Goal: Information Seeking & Learning: Learn about a topic

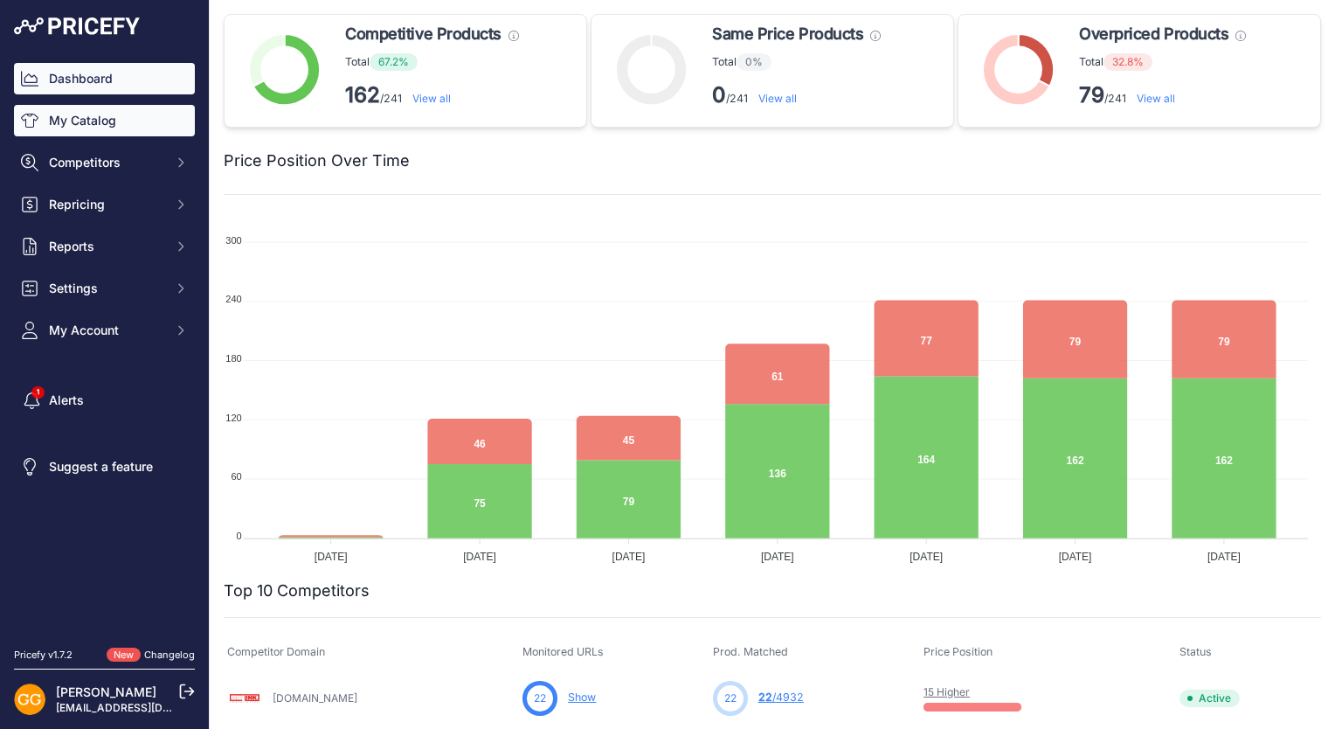
click at [108, 117] on link "My Catalog" at bounding box center [104, 120] width 181 height 31
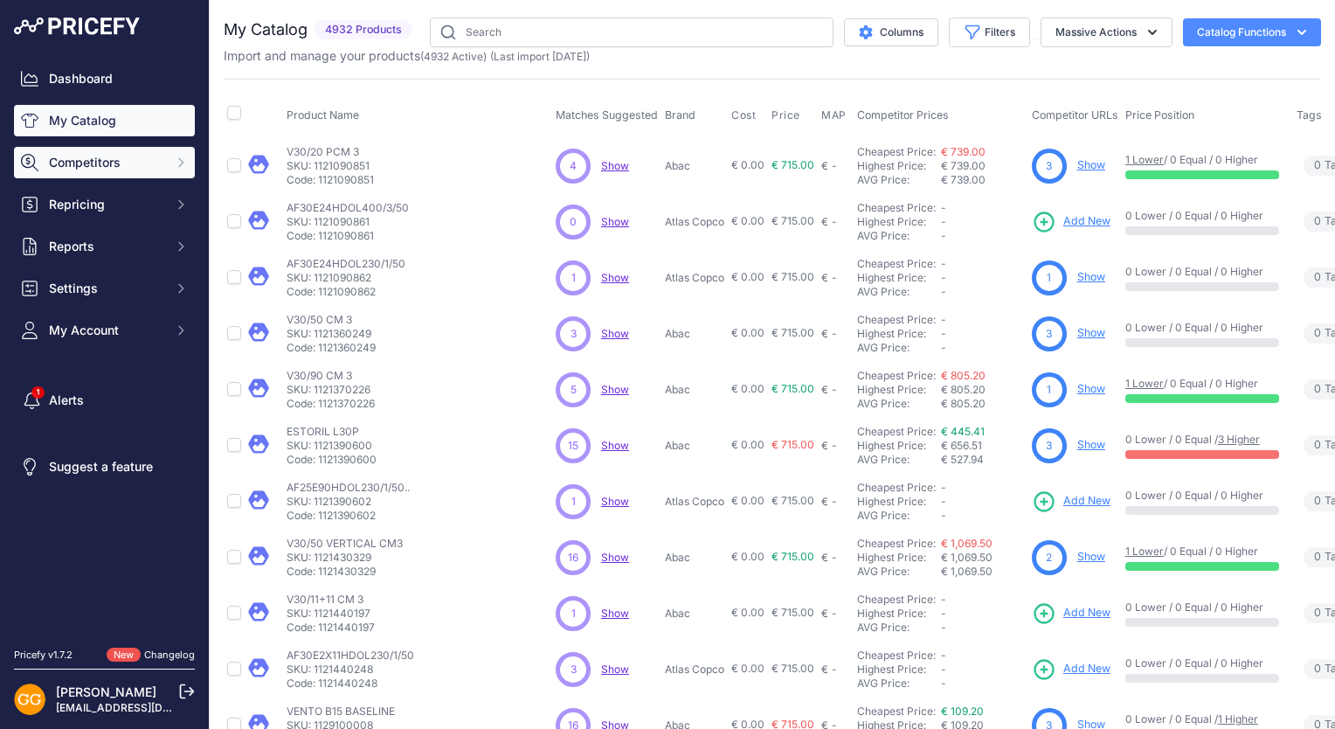
click at [125, 162] on span "Competitors" at bounding box center [106, 162] width 114 height 17
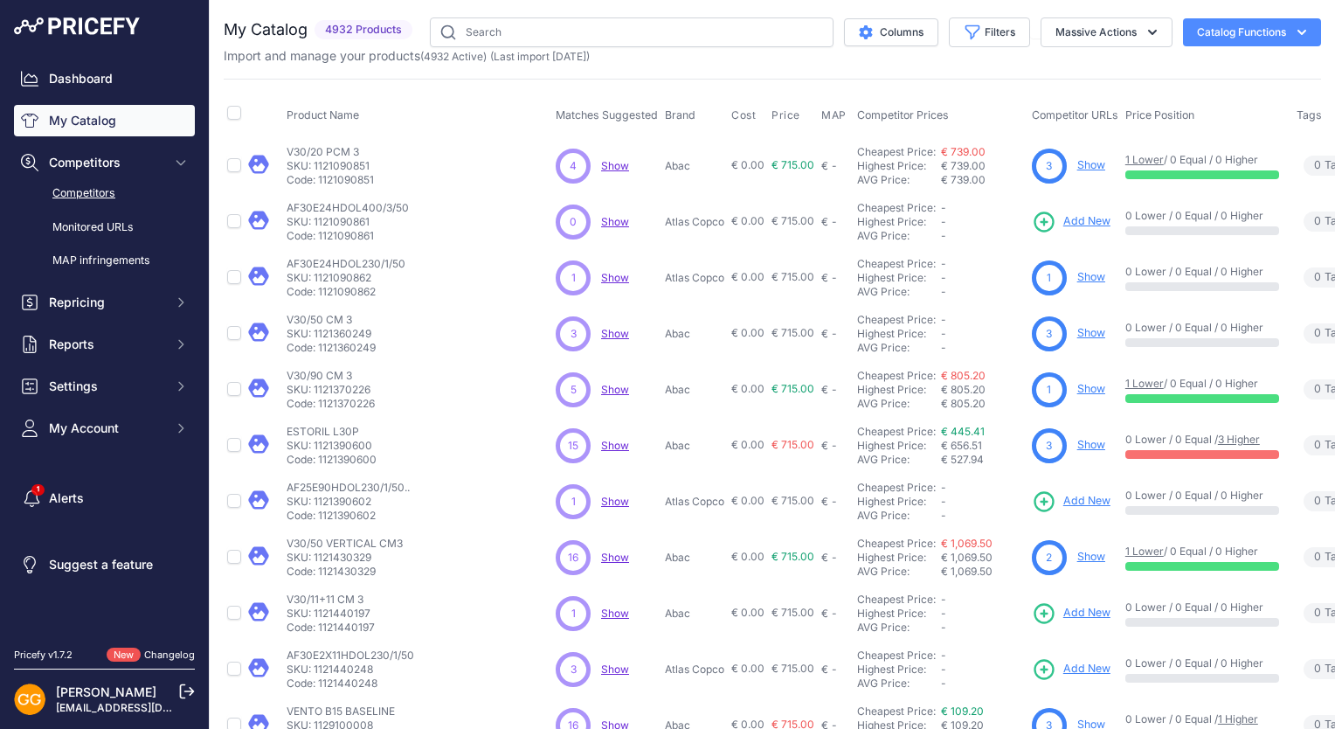
click at [101, 191] on link "Competitors" at bounding box center [104, 193] width 181 height 31
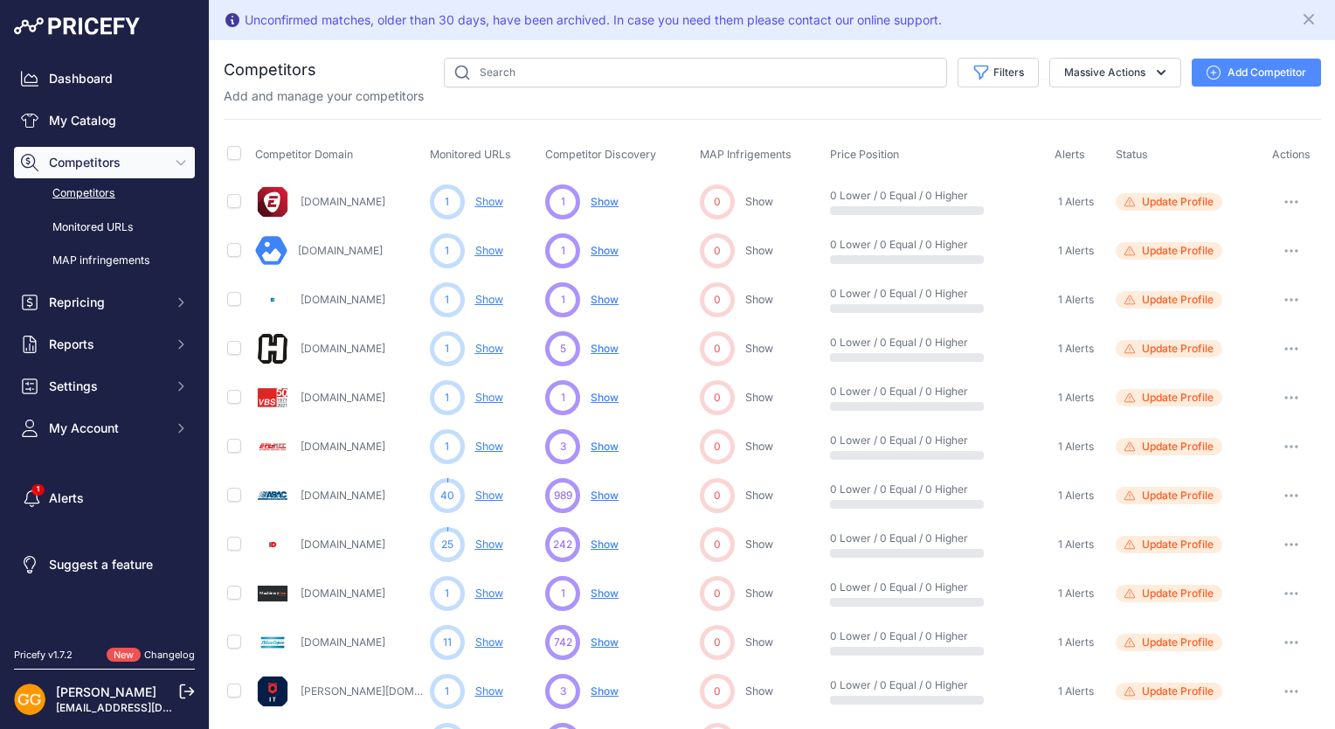
click at [601, 397] on span "Show" at bounding box center [605, 397] width 28 height 13
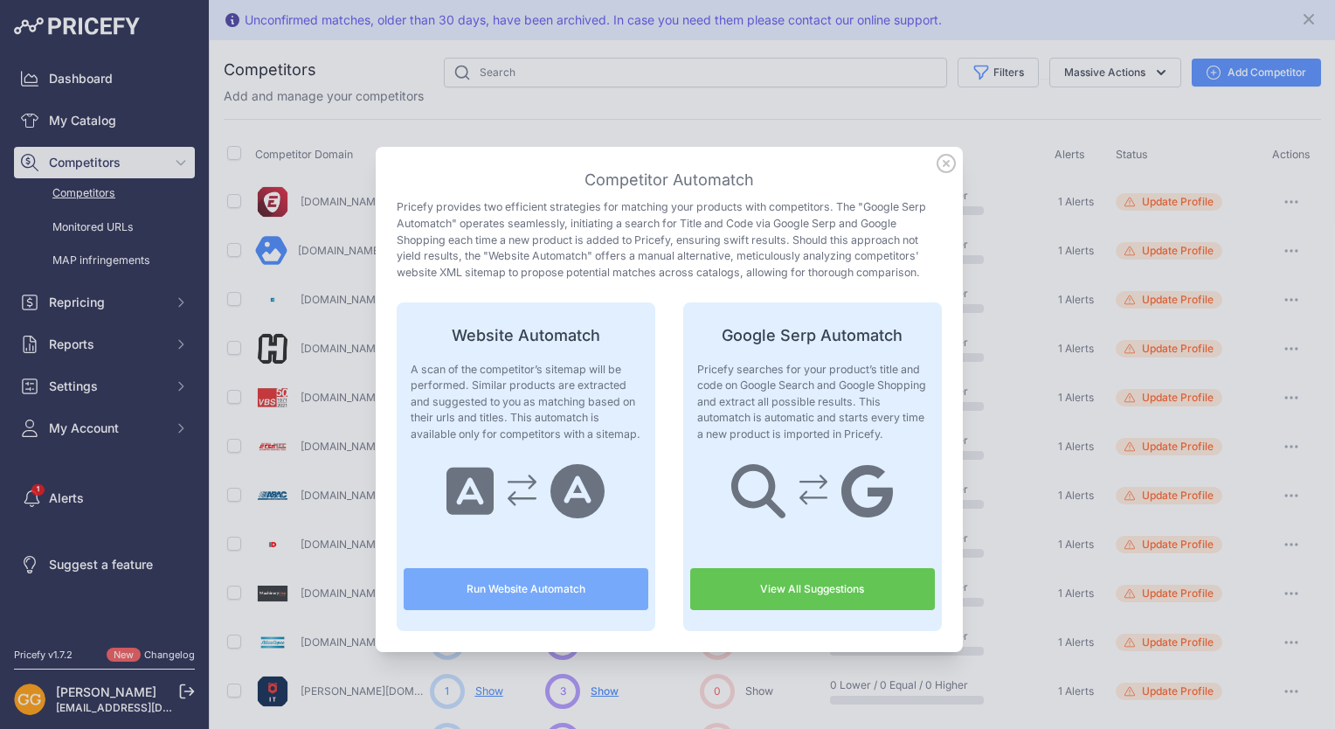
click at [783, 579] on link "View All Suggestions" at bounding box center [812, 589] width 245 height 42
click at [943, 163] on icon at bounding box center [946, 163] width 19 height 19
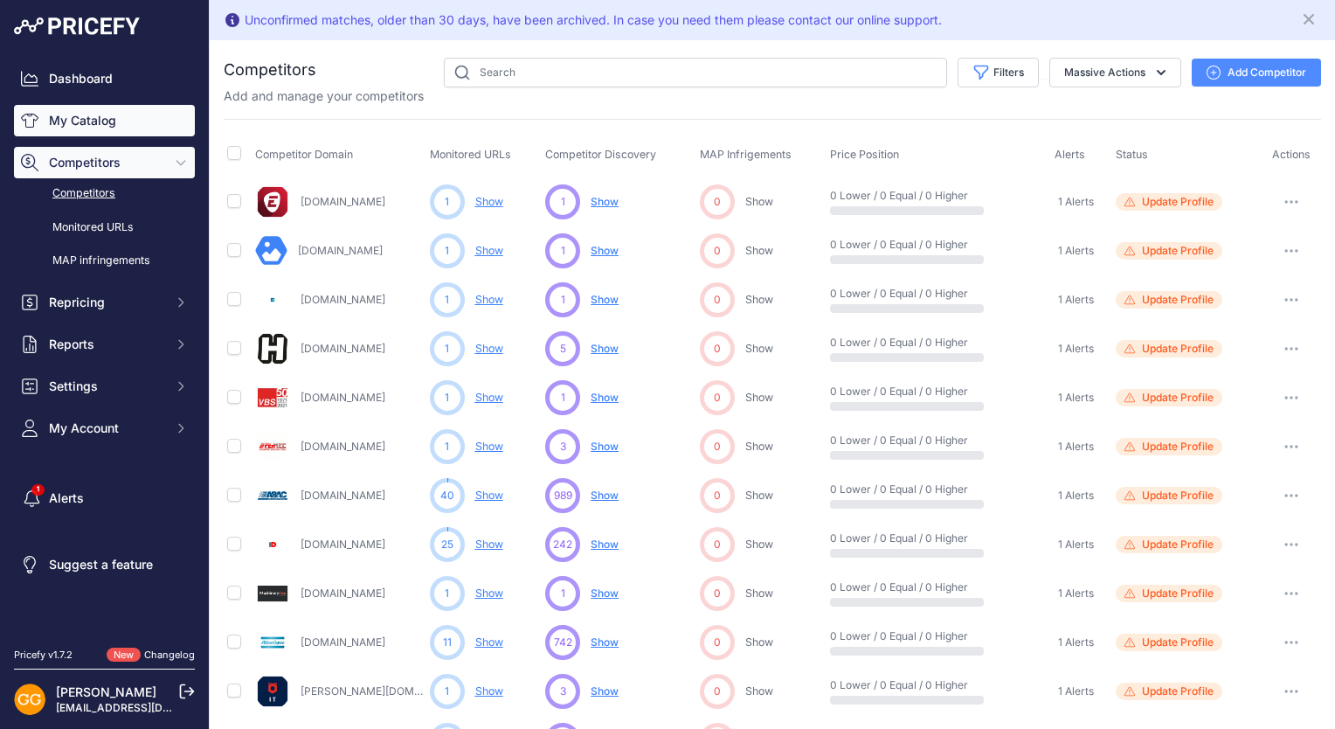
click at [102, 120] on link "My Catalog" at bounding box center [104, 120] width 181 height 31
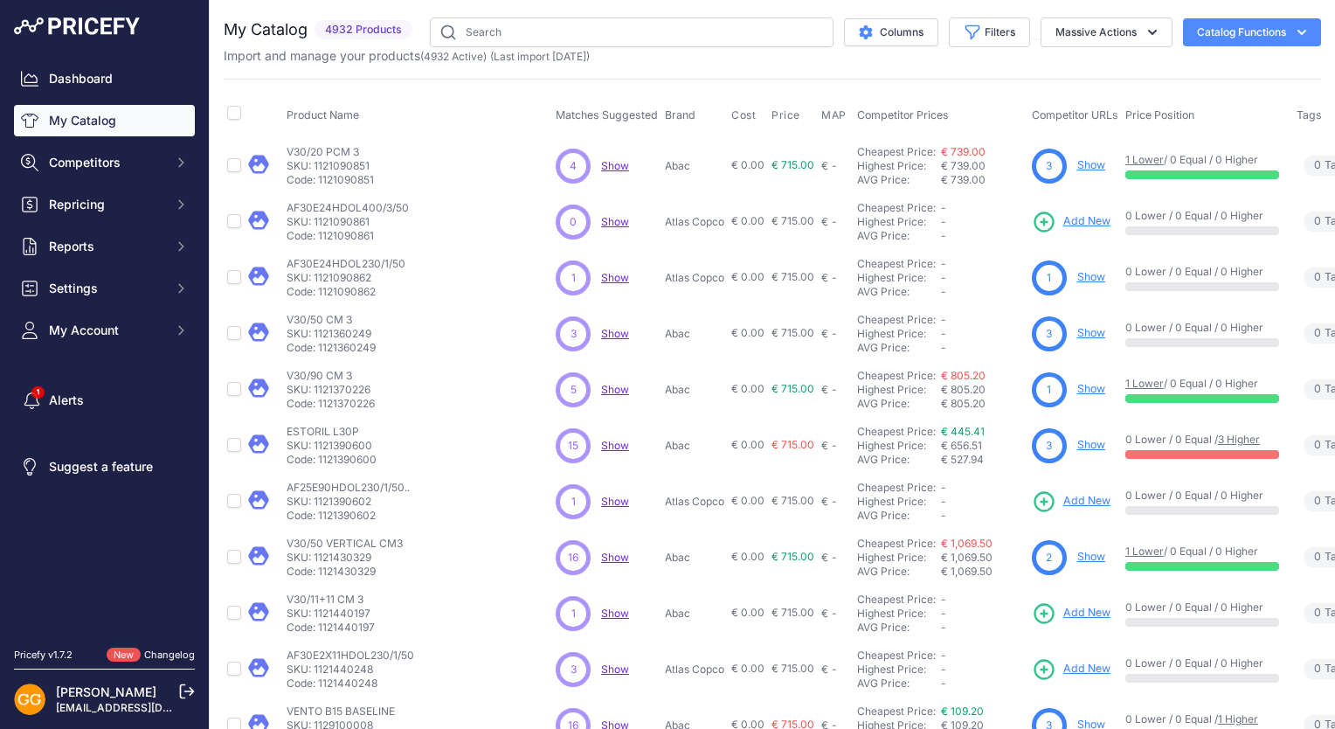
click at [601, 160] on span "Show" at bounding box center [615, 165] width 28 height 13
click at [122, 156] on span "Competitors" at bounding box center [106, 162] width 114 height 17
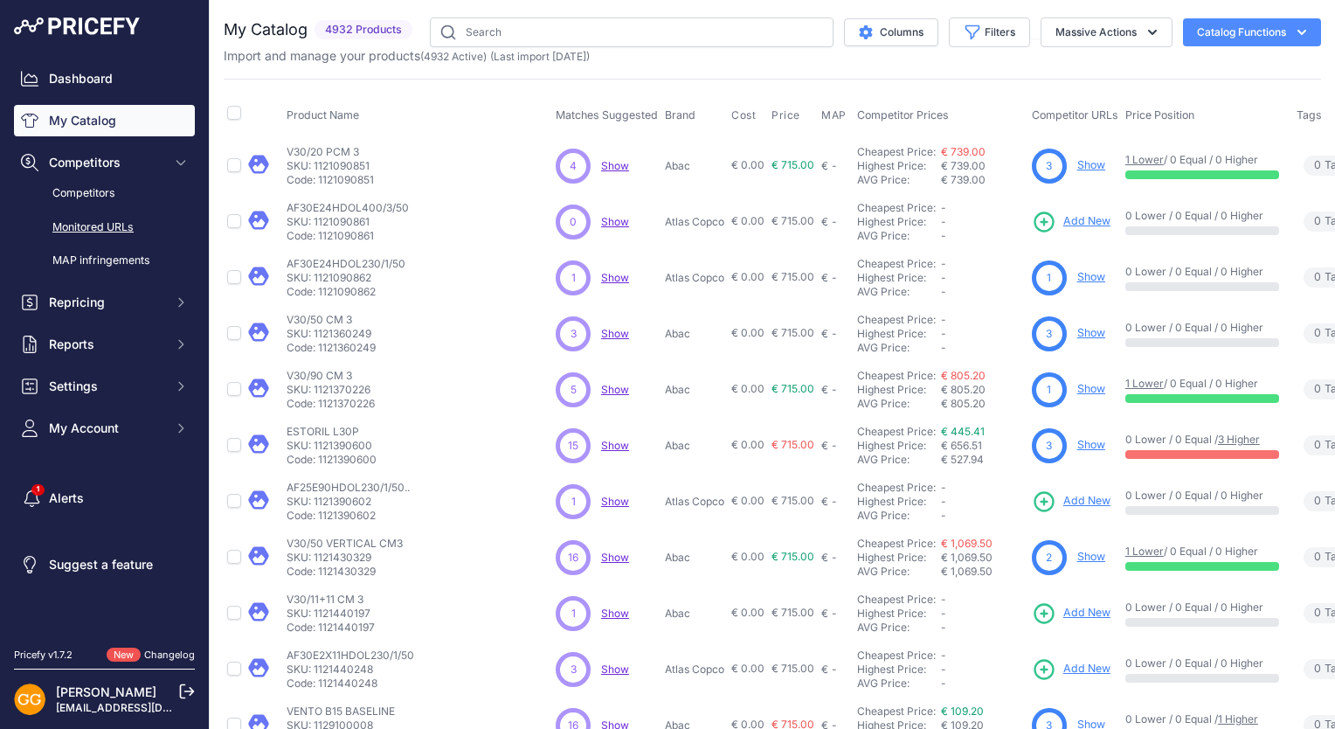
click at [100, 222] on link "Monitored URLs" at bounding box center [104, 227] width 181 height 31
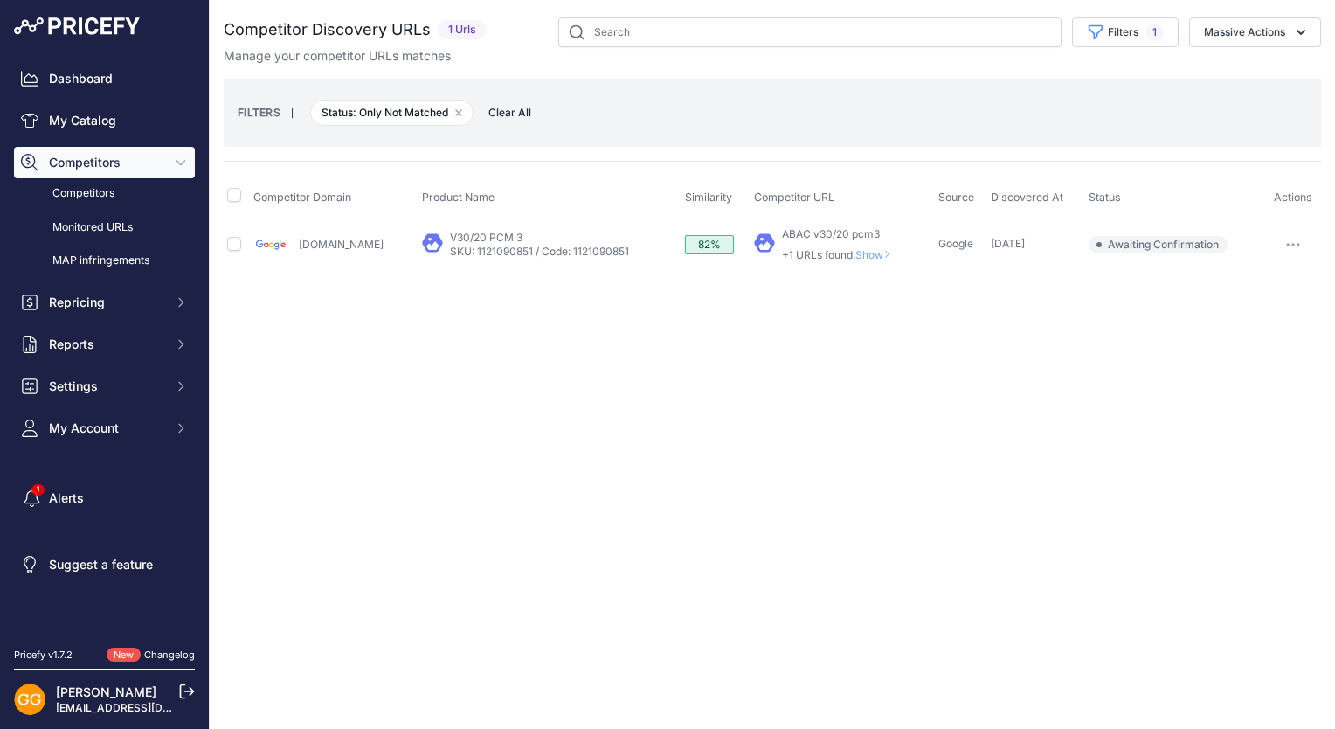
click at [1297, 243] on icon "button" at bounding box center [1293, 244] width 14 height 3
click at [989, 351] on div "Close You are not connected to the internet." at bounding box center [773, 364] width 1126 height 729
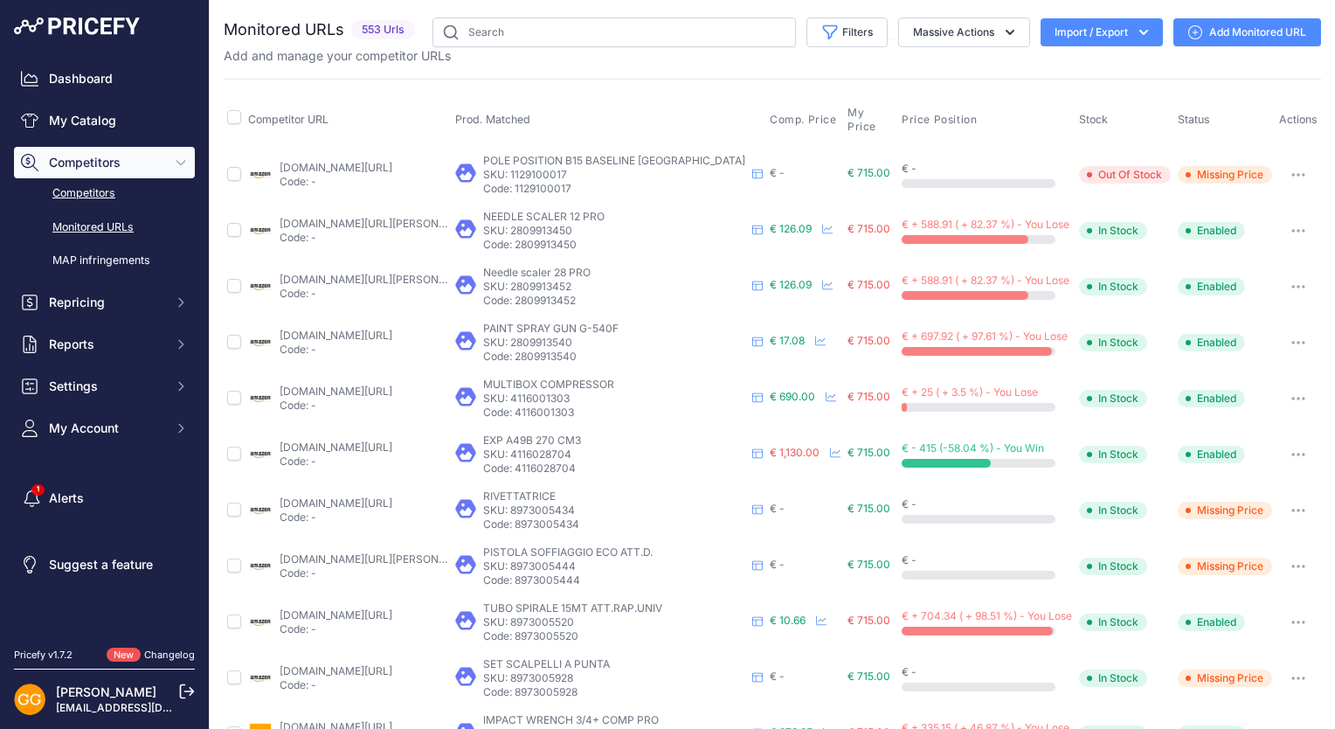
click at [100, 186] on link "Competitors" at bounding box center [104, 193] width 181 height 31
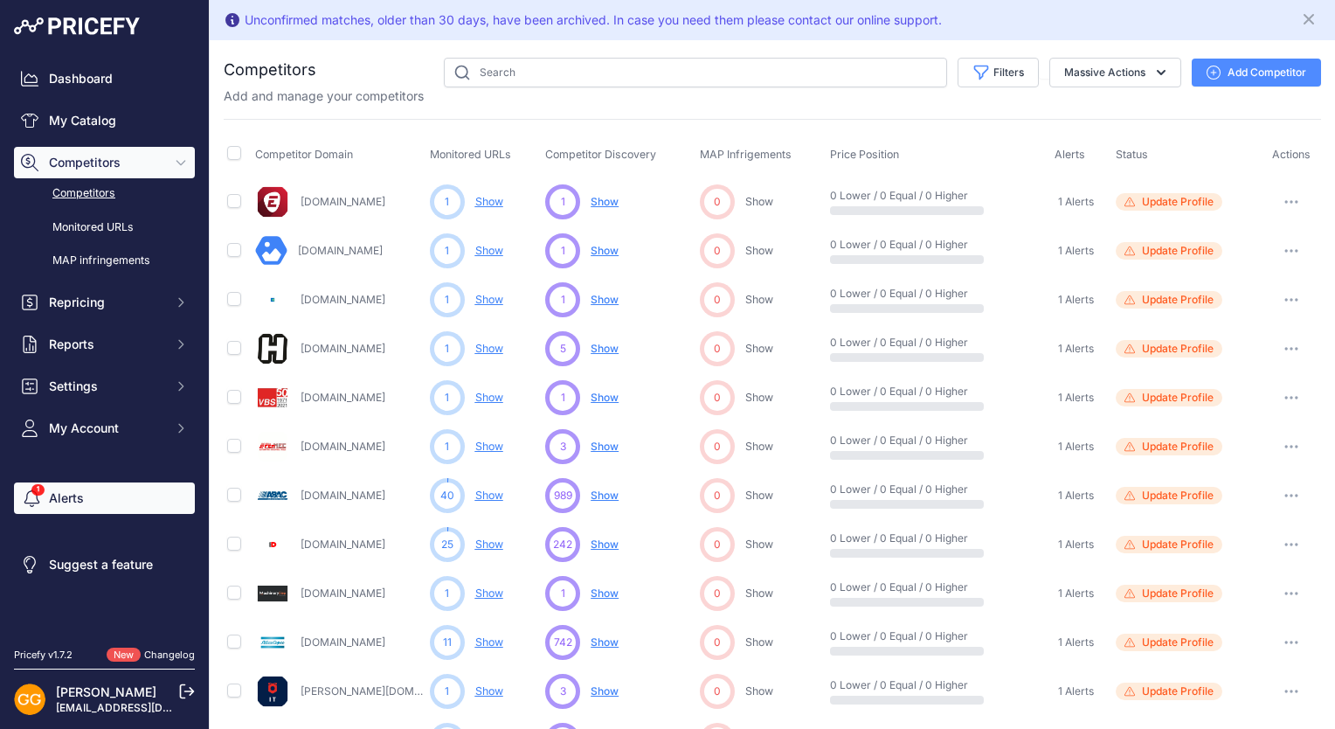
click at [99, 505] on link "Alerts" at bounding box center [104, 497] width 181 height 31
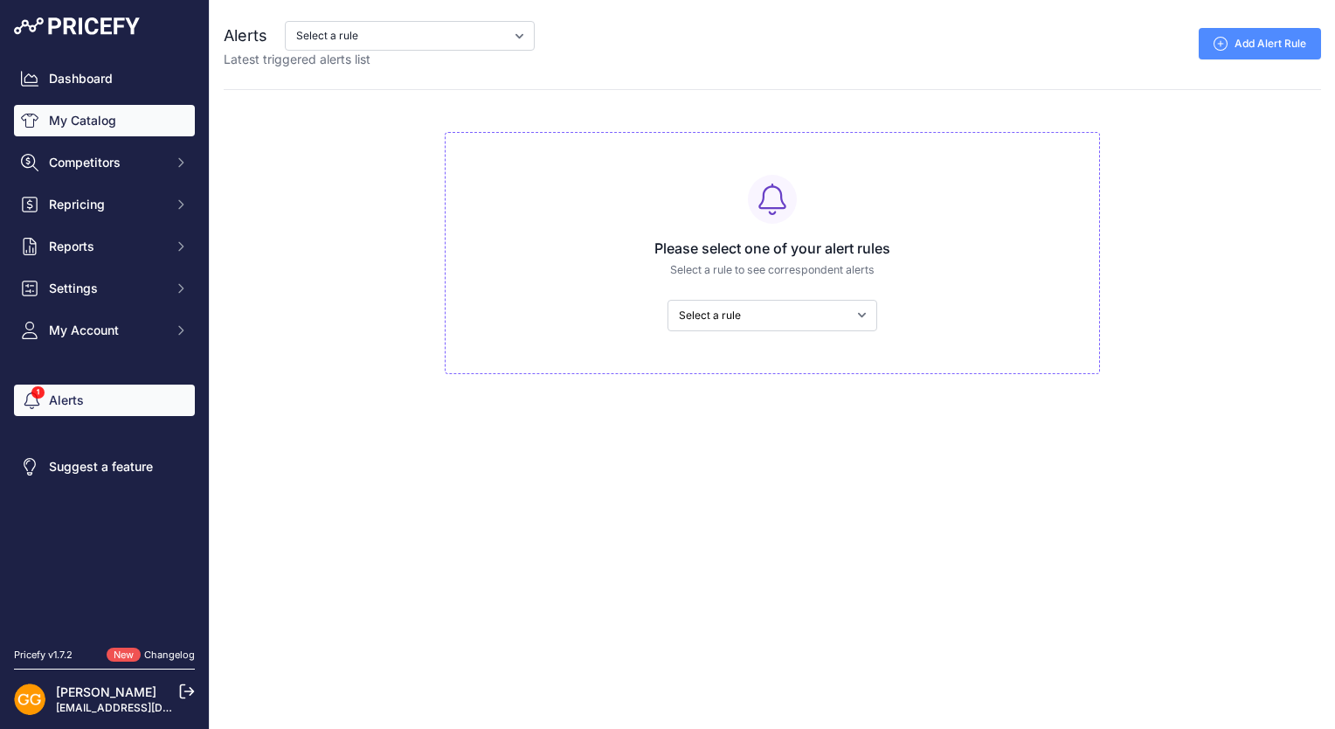
click at [100, 114] on link "My Catalog" at bounding box center [104, 120] width 181 height 31
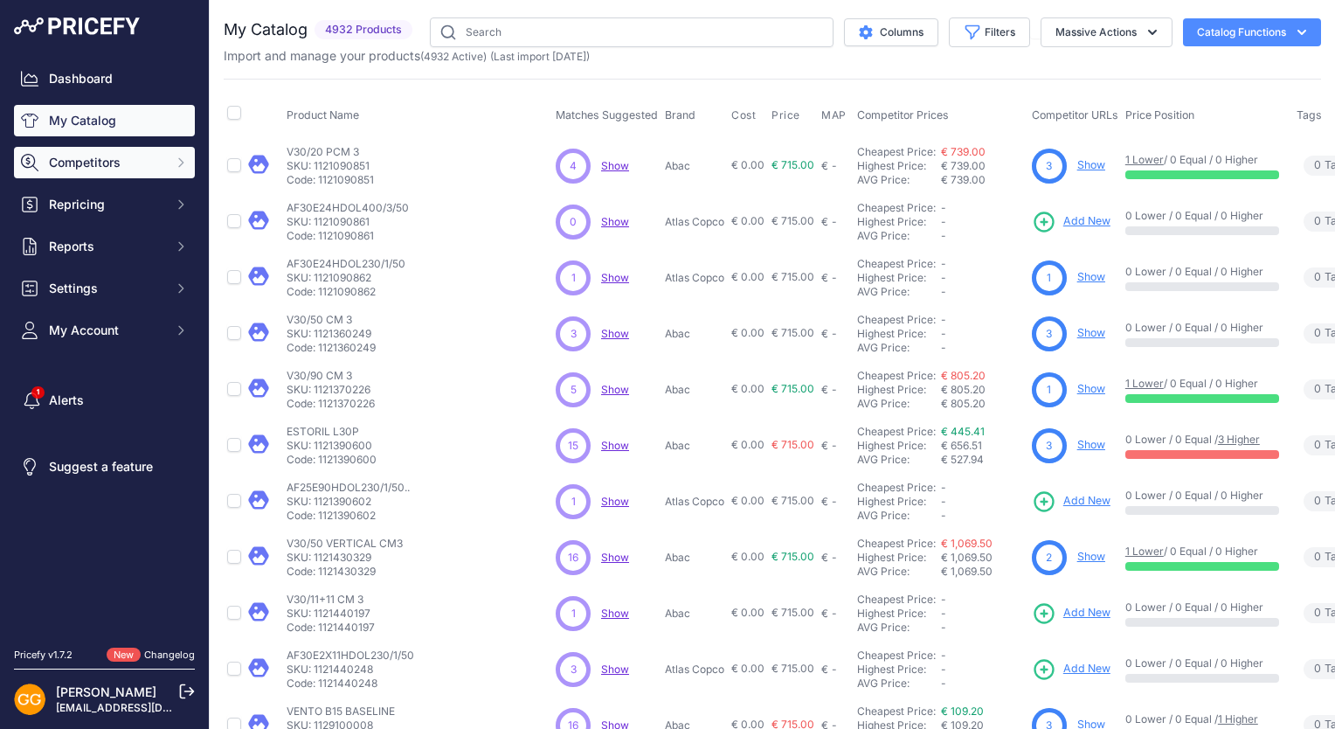
click at [155, 159] on span "Competitors" at bounding box center [106, 162] width 114 height 17
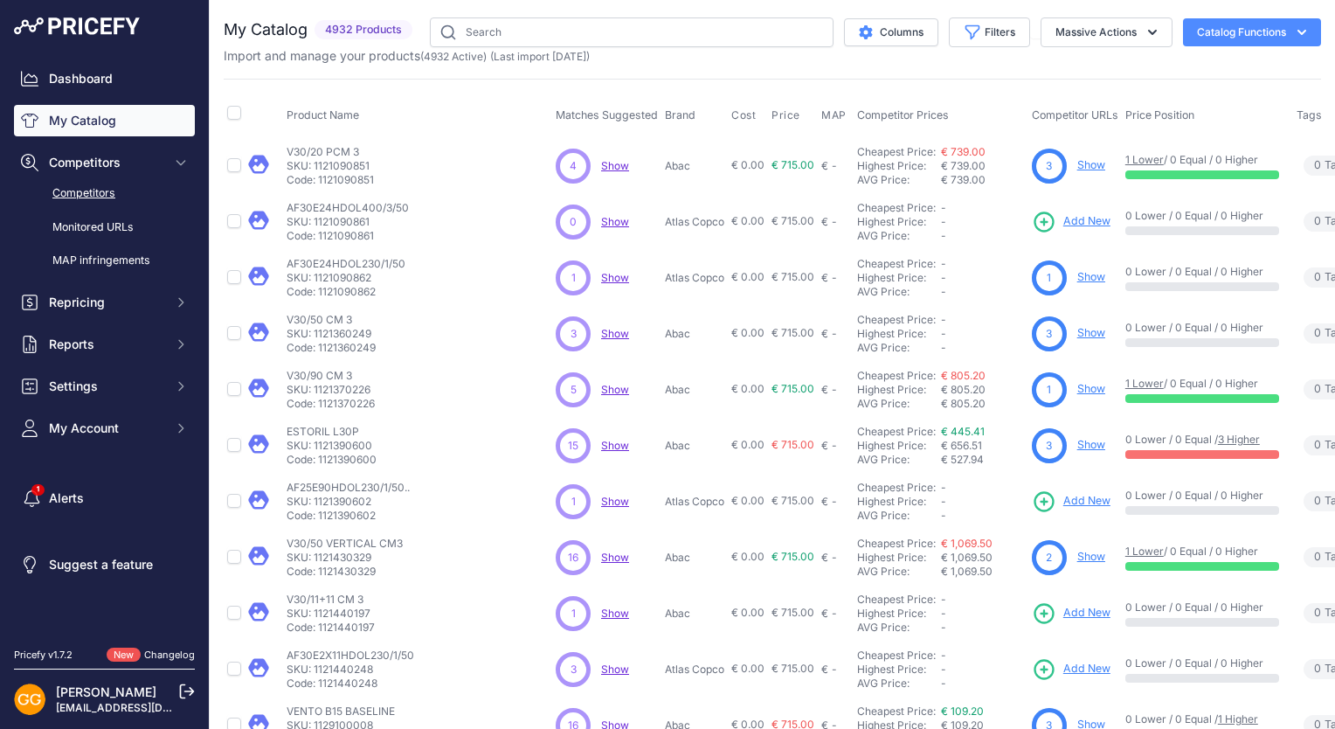
click at [100, 187] on link "Competitors" at bounding box center [104, 193] width 181 height 31
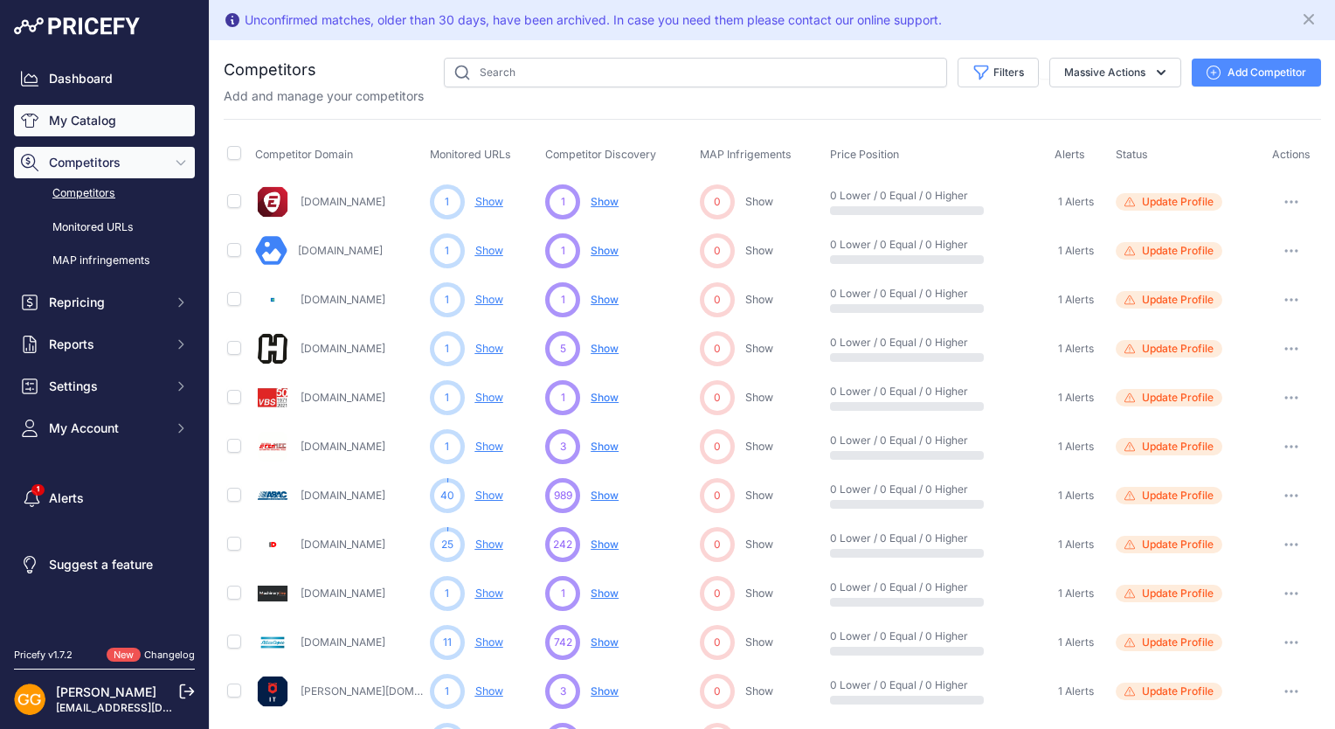
click at [96, 109] on link "My Catalog" at bounding box center [104, 120] width 181 height 31
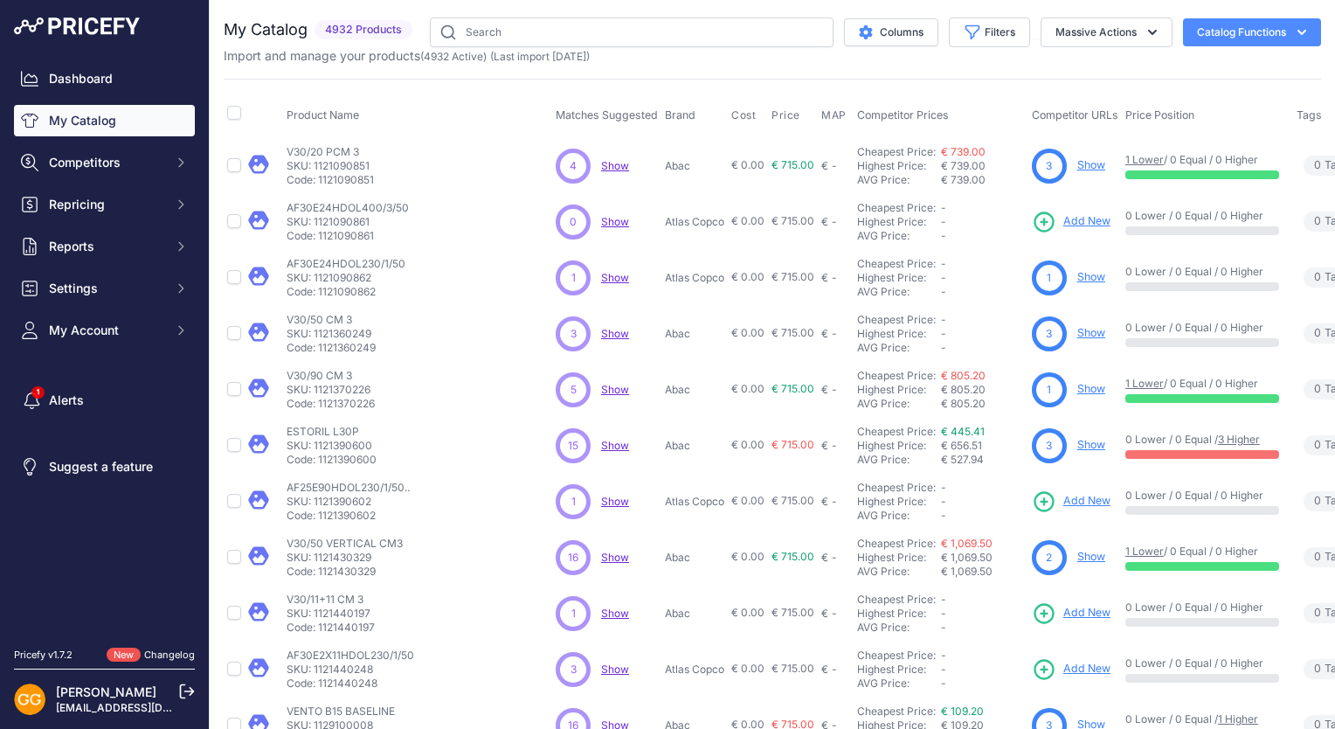
click at [1046, 163] on span "3" at bounding box center [1049, 166] width 6 height 16
click at [140, 166] on span "Competitors" at bounding box center [106, 162] width 114 height 17
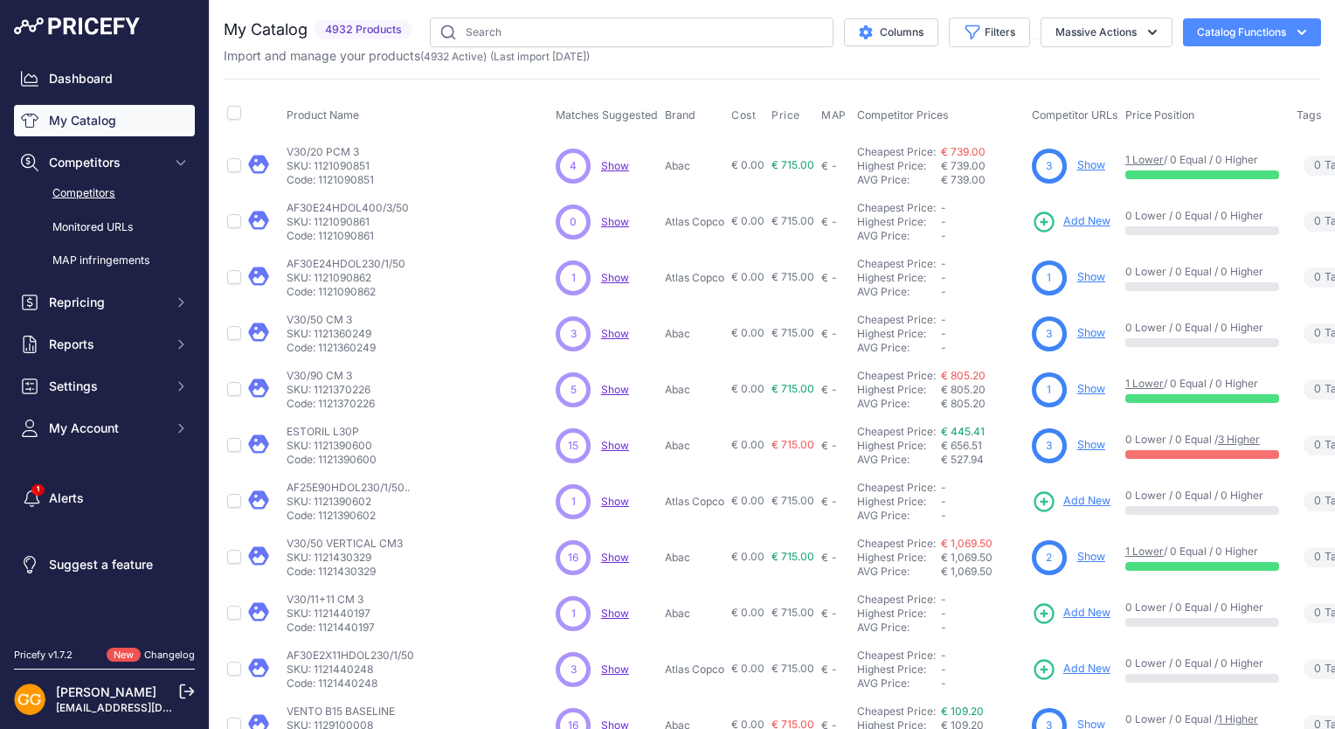
click at [105, 189] on link "Competitors" at bounding box center [104, 193] width 181 height 31
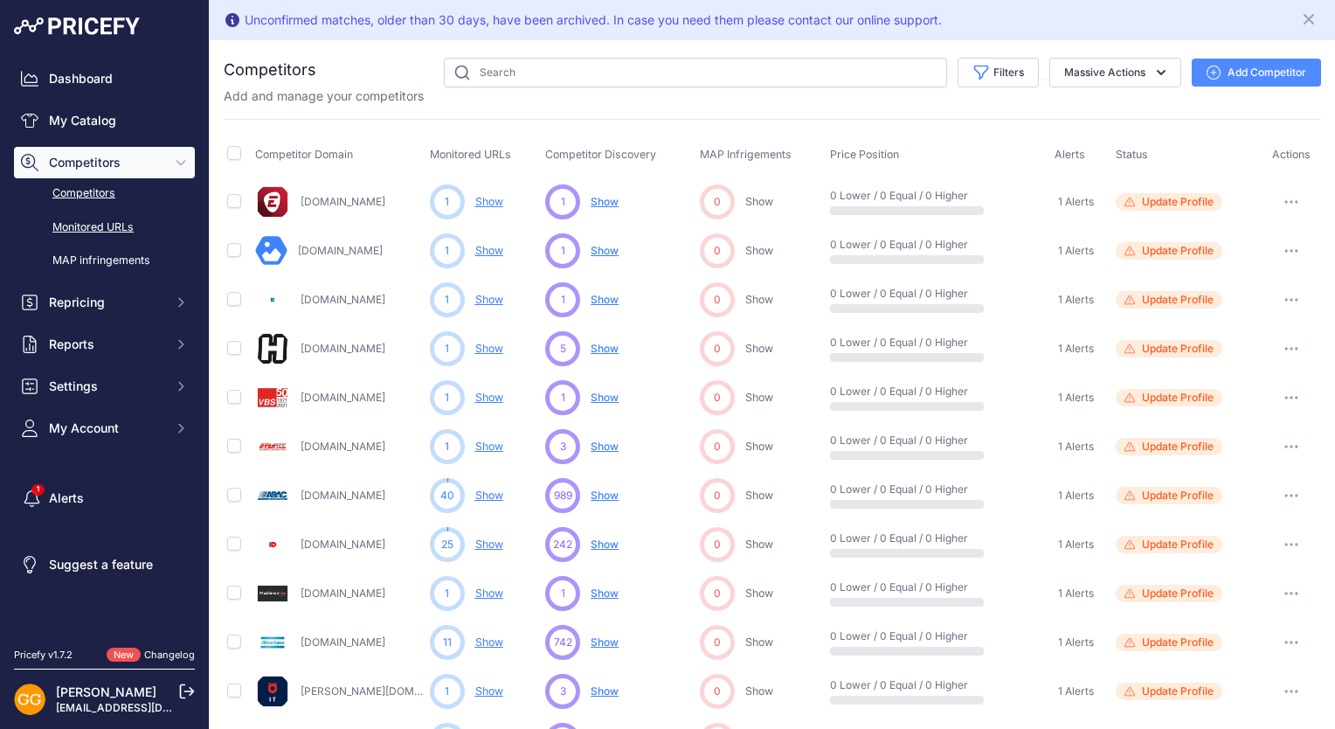
click at [87, 225] on link "Monitored URLs" at bounding box center [104, 227] width 181 height 31
